Goal: Obtain resource: Obtain resource

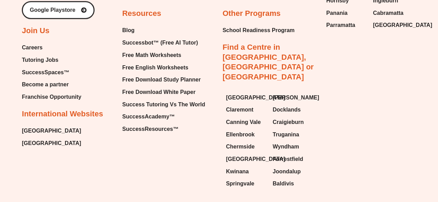
scroll to position [2885, 0]
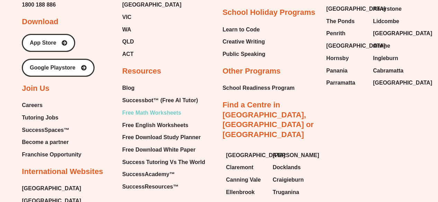
click at [159, 108] on span "Free Math Worksheets" at bounding box center [151, 113] width 59 height 10
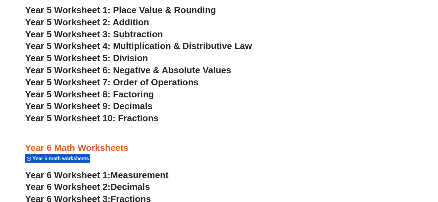
scroll to position [1442, 0]
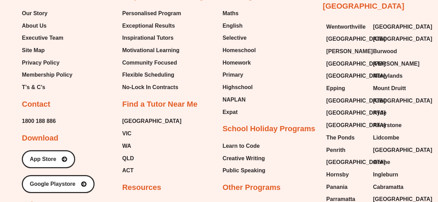
scroll to position [5282, 0]
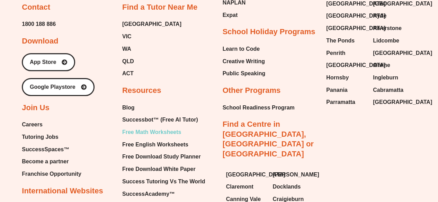
click at [140, 138] on span "Free Math Worksheets" at bounding box center [151, 132] width 59 height 10
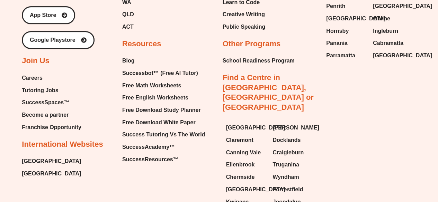
scroll to position [5349, 0]
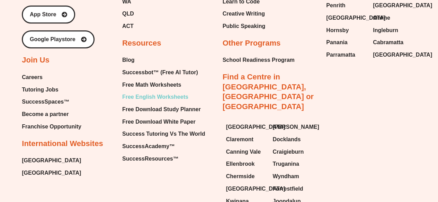
click at [145, 102] on span "Free English Worksheets" at bounding box center [155, 97] width 66 height 10
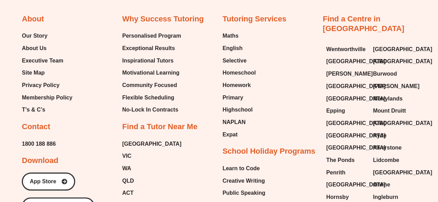
scroll to position [7491, 0]
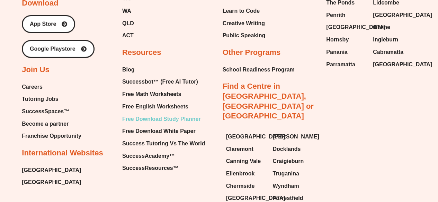
click at [143, 114] on span "Free Download Study Planner" at bounding box center [161, 119] width 79 height 10
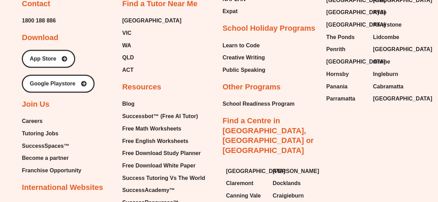
scroll to position [1828, 0]
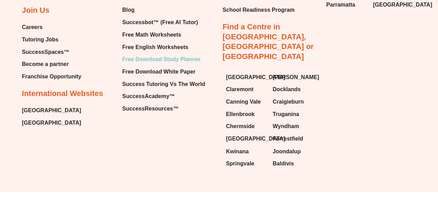
click at [153, 61] on span "Free Download Study Planner" at bounding box center [161, 59] width 79 height 10
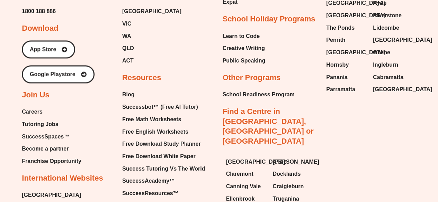
scroll to position [1744, 0]
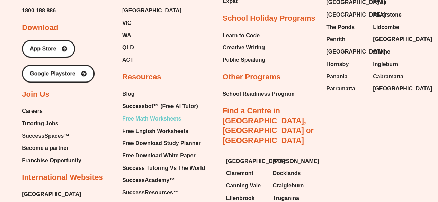
click at [150, 115] on span "Free Math Worksheets" at bounding box center [151, 119] width 59 height 10
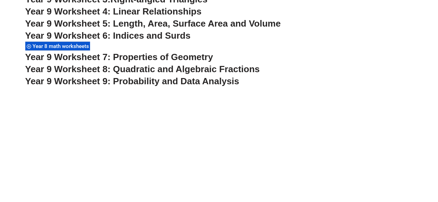
scroll to position [2593, 0]
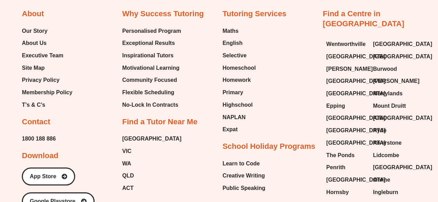
scroll to position [2562, 0]
